Goal: Task Accomplishment & Management: Manage account settings

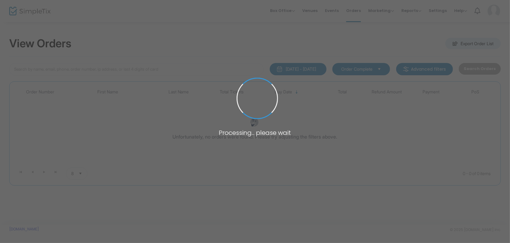
type input "[PERSON_NAME]"
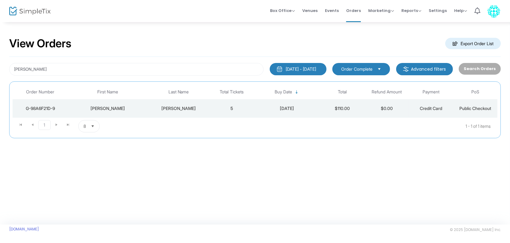
click at [125, 107] on div "[PERSON_NAME]" at bounding box center [107, 108] width 77 height 6
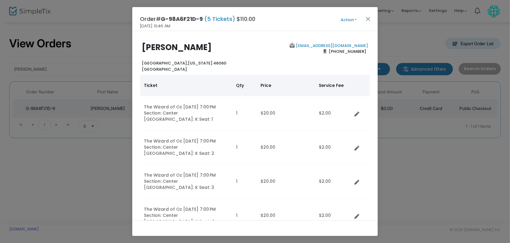
click at [350, 21] on button "Action" at bounding box center [348, 20] width 37 height 7
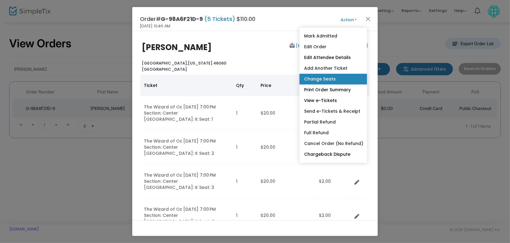
click at [324, 78] on link "Change Seats" at bounding box center [332, 79] width 67 height 11
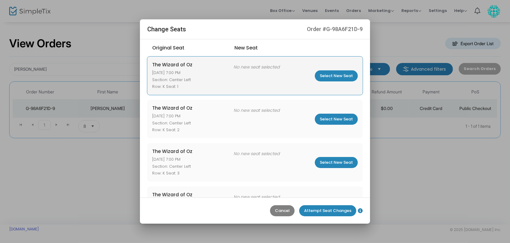
click at [328, 75] on m-button "Select New Seat" at bounding box center [336, 75] width 43 height 11
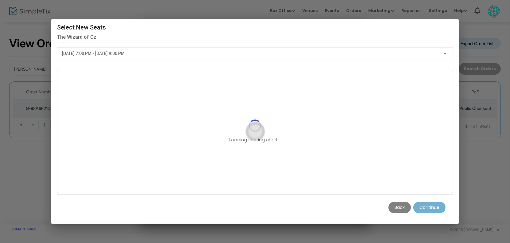
click at [188, 55] on div "[DATE] 7:00 PM - [DATE] 9:00 PM" at bounding box center [252, 53] width 380 height 5
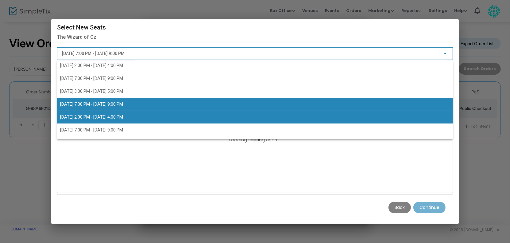
scroll to position [25, 0]
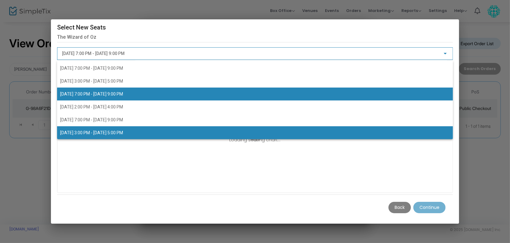
click at [164, 130] on span "[DATE] 3:00 PM - [DATE] 5:00 PM" at bounding box center [255, 132] width 390 height 13
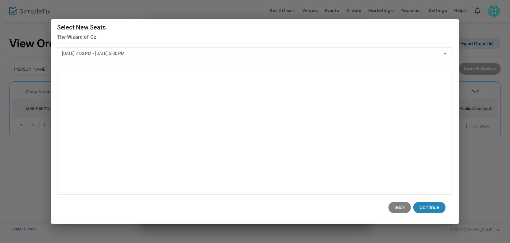
click at [436, 212] on m-button "Continue" at bounding box center [429, 207] width 32 height 11
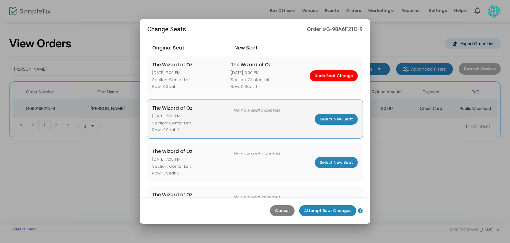
click at [340, 121] on m-button "Select New Seat" at bounding box center [336, 118] width 43 height 11
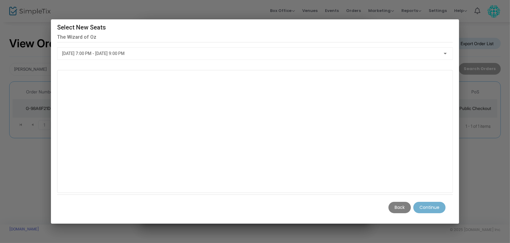
click at [184, 55] on div "[DATE] 7:00 PM - [DATE] 9:00 PM" at bounding box center [252, 53] width 380 height 5
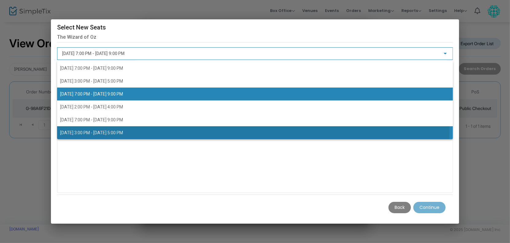
click at [163, 132] on span "[DATE] 3:00 PM - [DATE] 5:00 PM" at bounding box center [255, 132] width 390 height 13
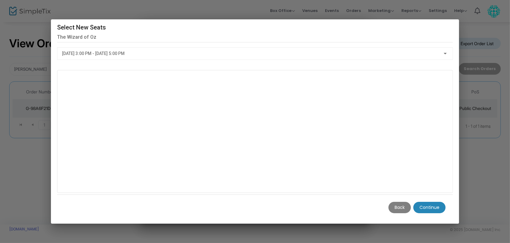
click at [438, 205] on m-button "Continue" at bounding box center [429, 207] width 32 height 11
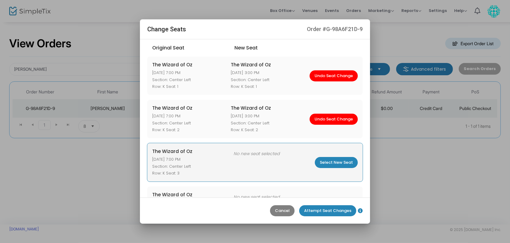
click at [333, 164] on m-button "Select New Seat" at bounding box center [336, 162] width 43 height 11
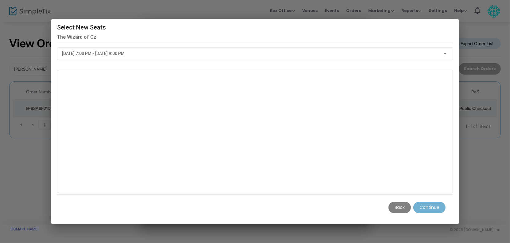
click at [159, 54] on div "[DATE] 7:00 PM - [DATE] 9:00 PM" at bounding box center [252, 53] width 380 height 5
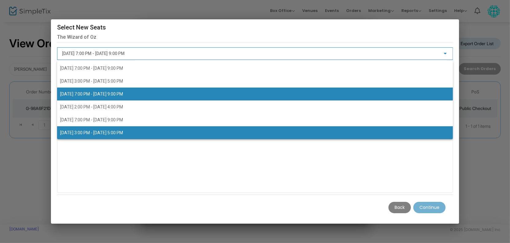
click at [123, 134] on span "[DATE] 3:00 PM - [DATE] 5:00 PM" at bounding box center [91, 132] width 63 height 5
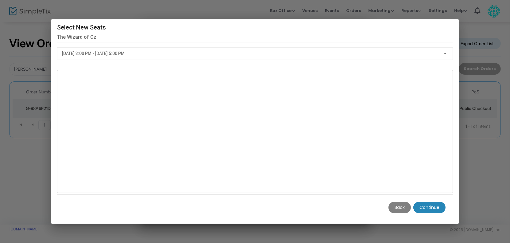
click at [437, 209] on m-button "Continue" at bounding box center [429, 207] width 32 height 11
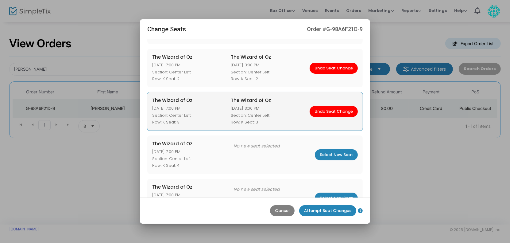
scroll to position [61, 0]
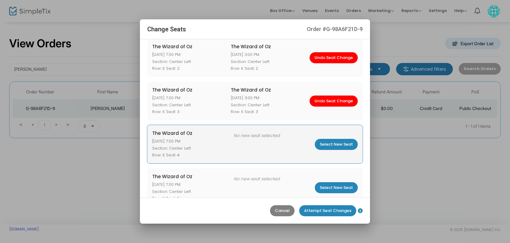
click at [330, 147] on m-button "Select New Seat" at bounding box center [336, 144] width 43 height 11
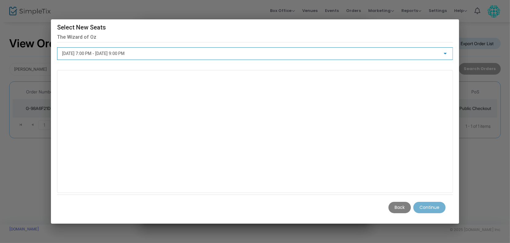
click at [248, 52] on div "[DATE] 7:00 PM - [DATE] 9:00 PM" at bounding box center [252, 53] width 380 height 5
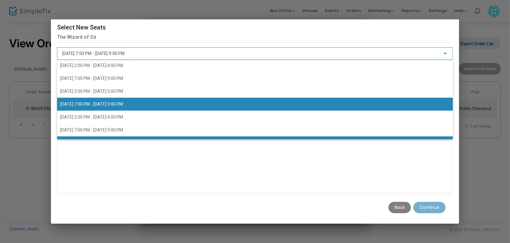
scroll to position [25, 0]
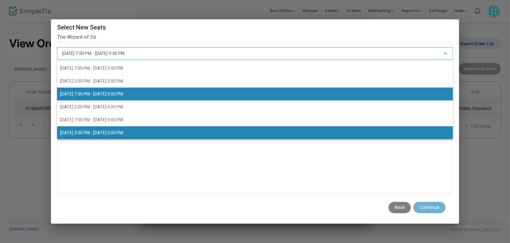
click at [123, 130] on span "[DATE] 3:00 PM - [DATE] 5:00 PM" at bounding box center [91, 132] width 63 height 5
